Goal: Task Accomplishment & Management: Use online tool/utility

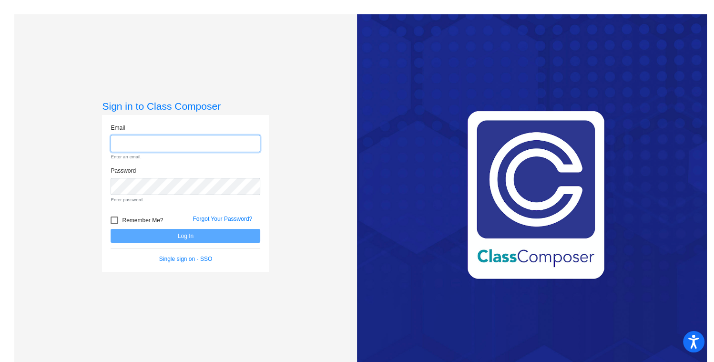
click at [208, 139] on input "email" at bounding box center [186, 144] width 150 height 18
type input "echin@sd25.org"
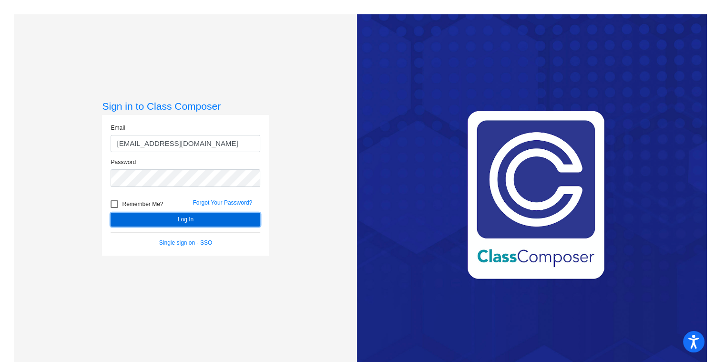
click at [214, 223] on button "Log In" at bounding box center [186, 219] width 150 height 14
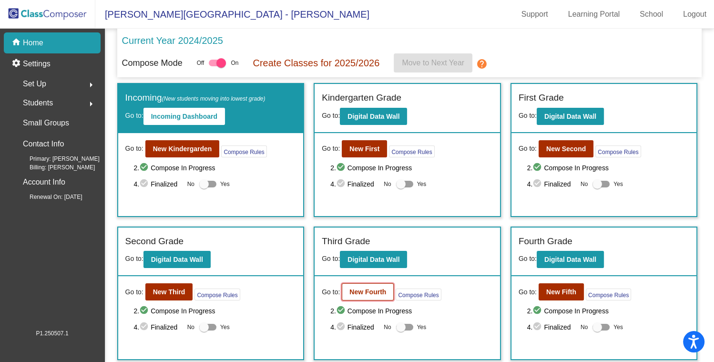
click at [380, 288] on b "New Fourth" at bounding box center [367, 292] width 37 height 8
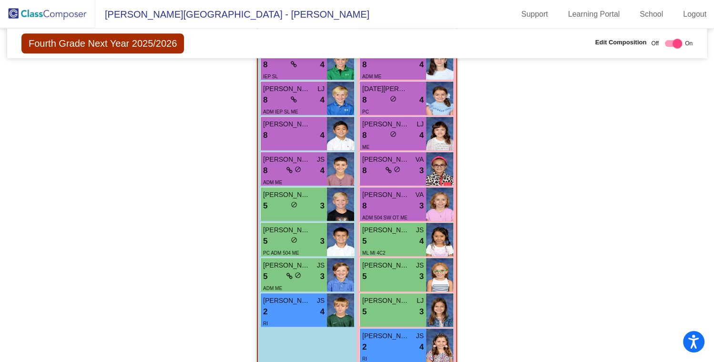
scroll to position [769, 0]
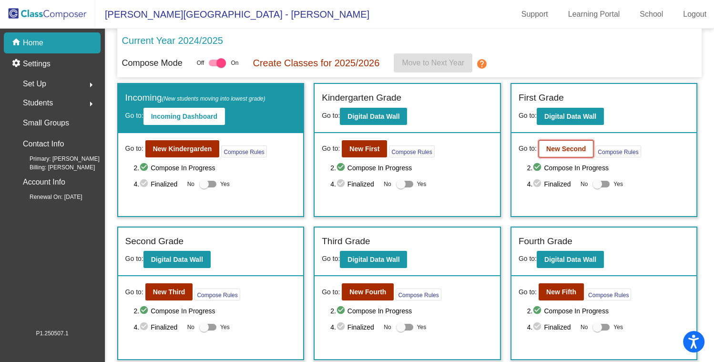
click at [546, 146] on b "New Second" at bounding box center [566, 149] width 40 height 8
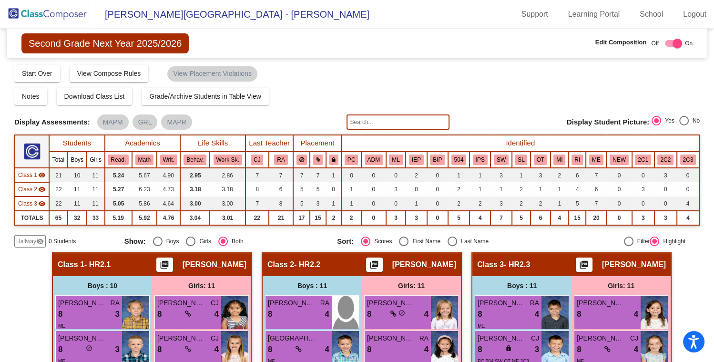
click at [393, 119] on input "text" at bounding box center [397, 121] width 103 height 15
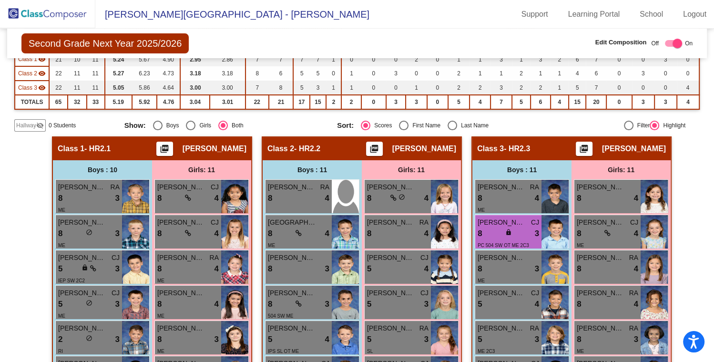
scroll to position [120, 0]
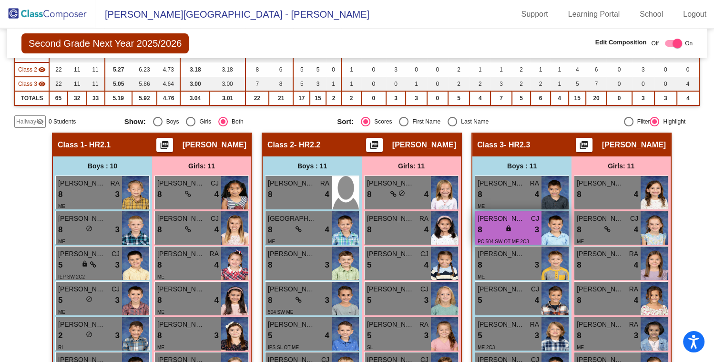
type input "[PERSON_NAME]"
click at [484, 217] on span "[PERSON_NAME]" at bounding box center [501, 218] width 48 height 10
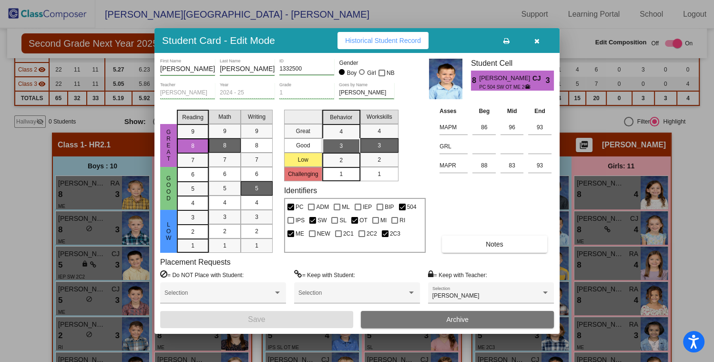
click at [539, 38] on icon "button" at bounding box center [536, 41] width 5 height 7
